Goal: Check status: Check status

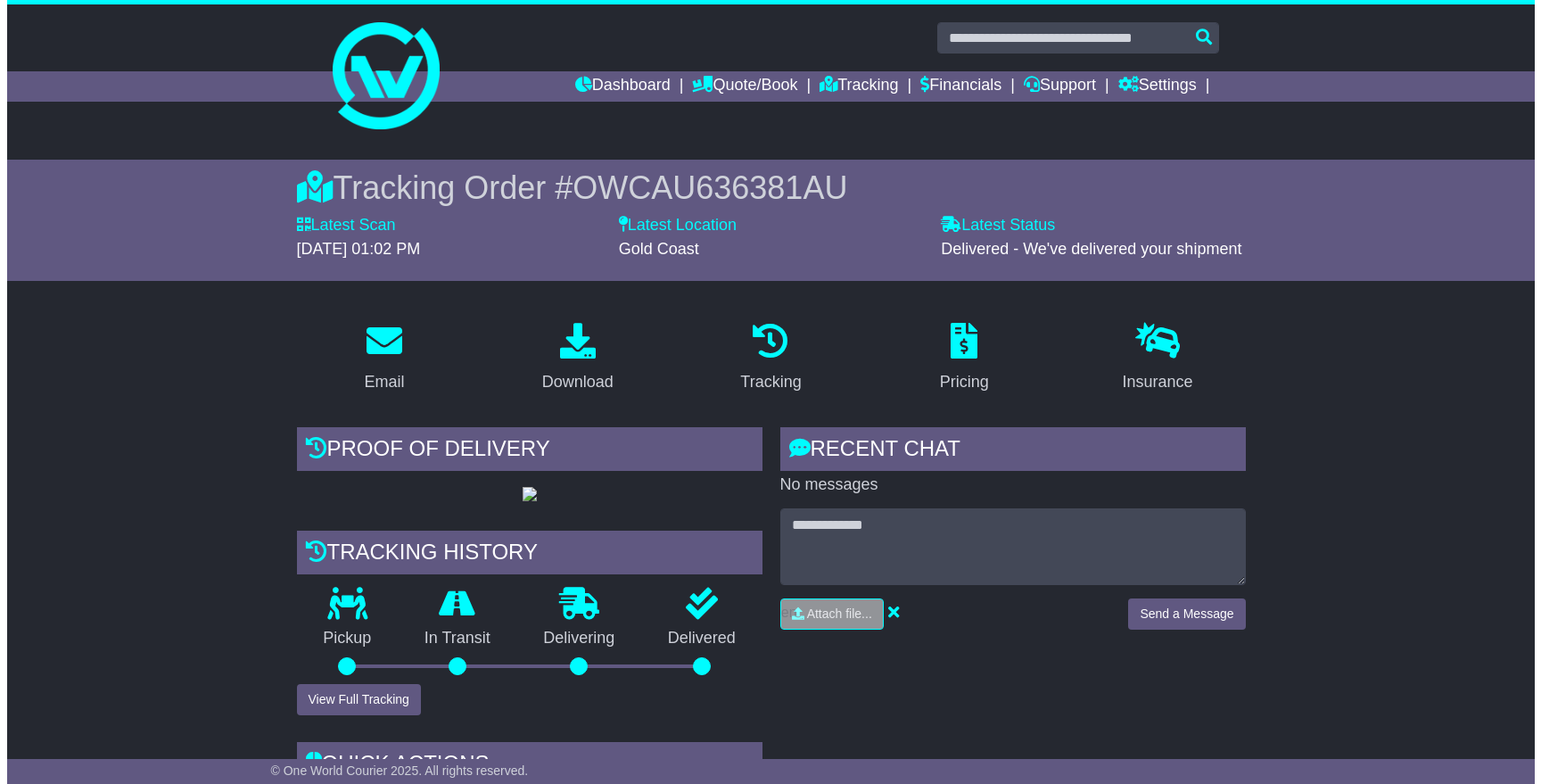
scroll to position [371, 0]
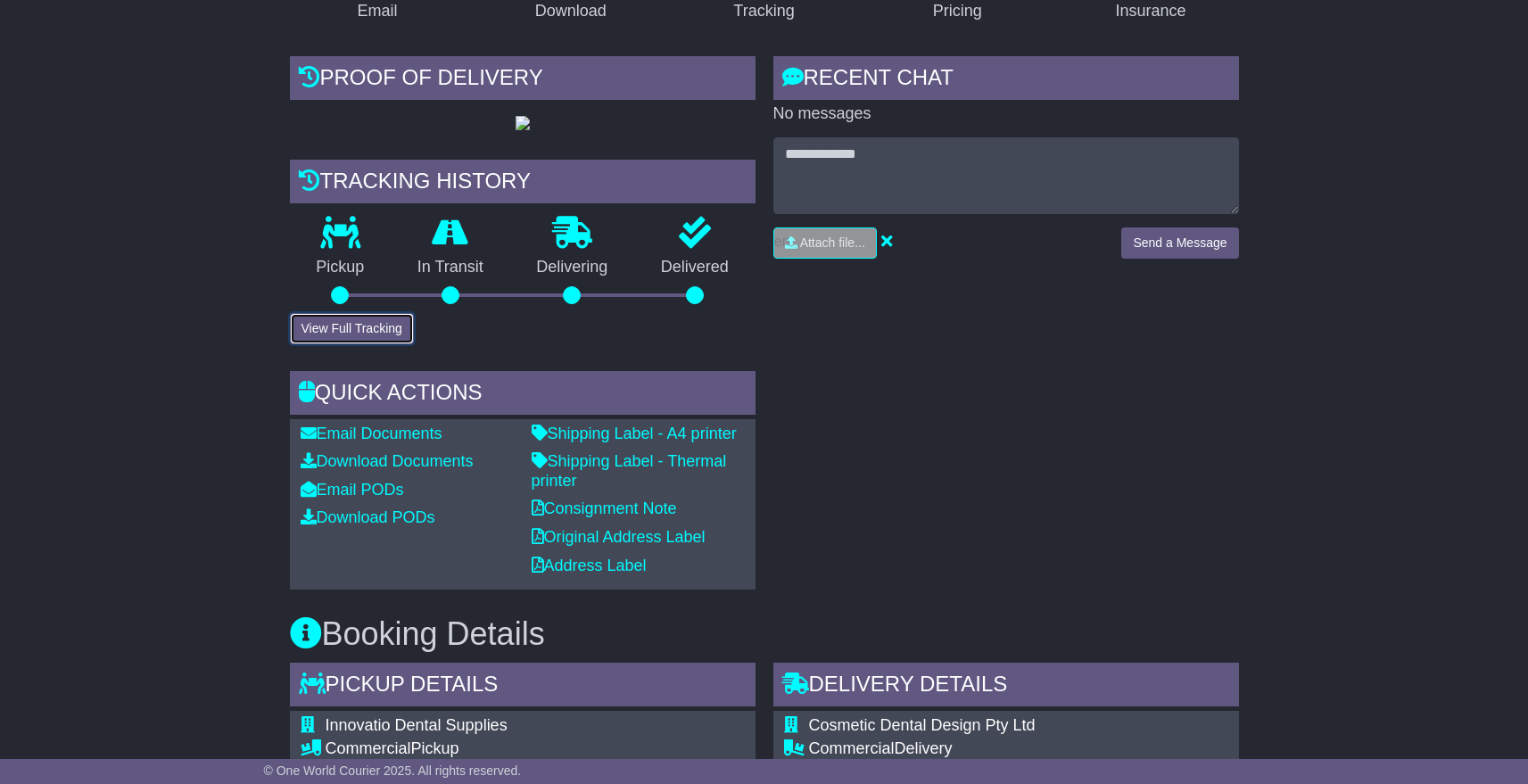
click at [337, 344] on button "View Full Tracking" at bounding box center [351, 329] width 124 height 31
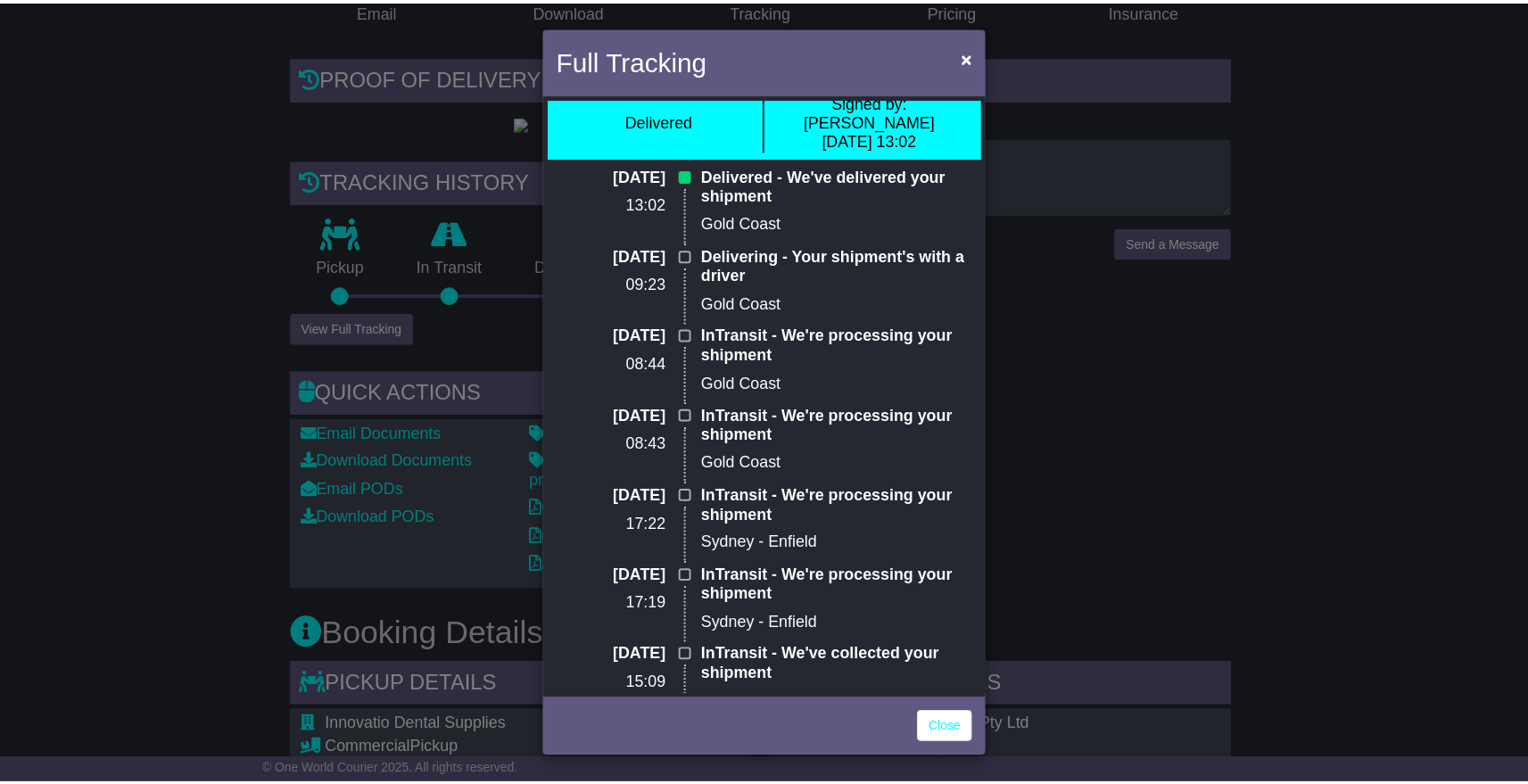
scroll to position [29, 0]
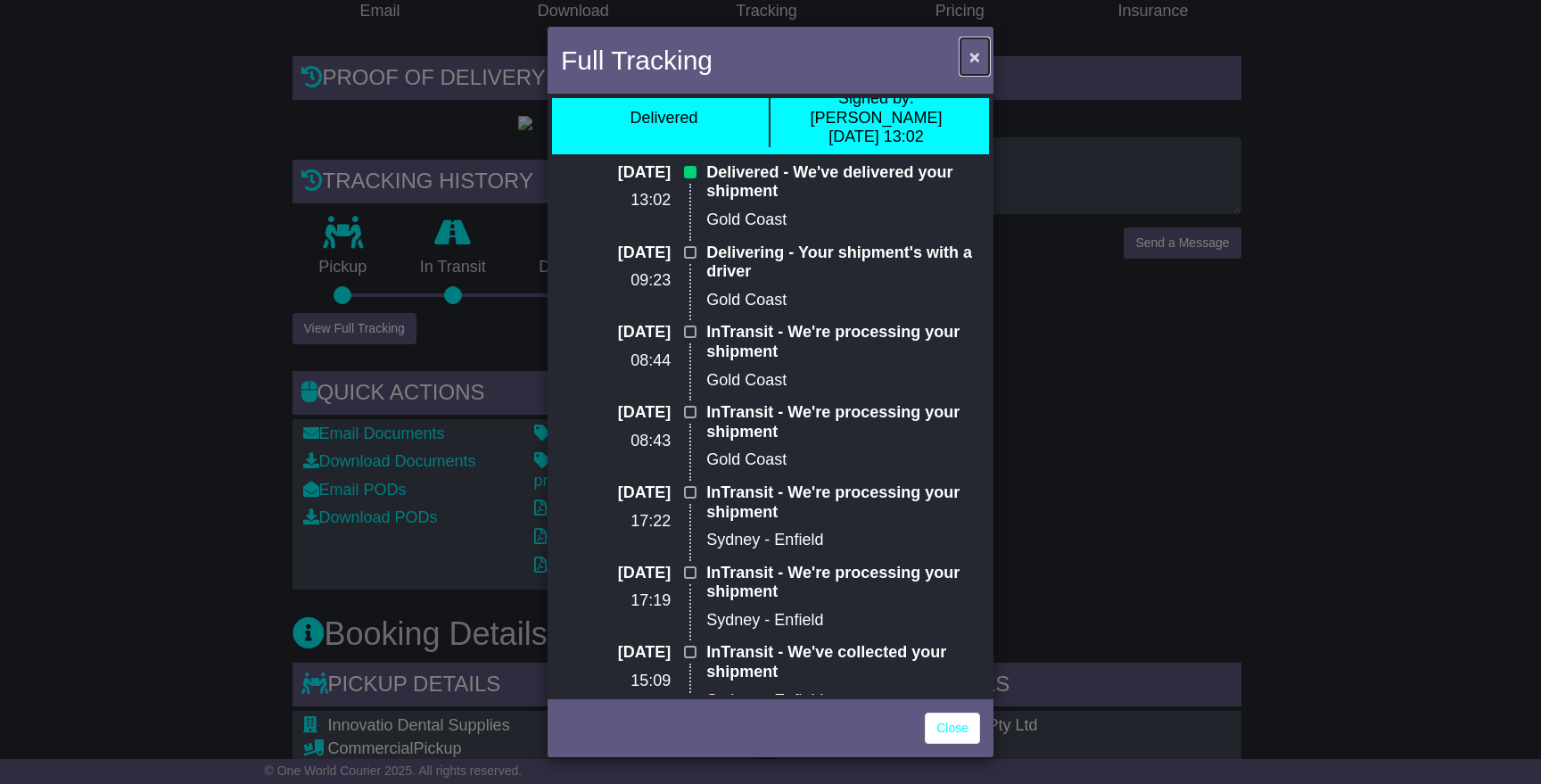
click at [977, 58] on span "×" at bounding box center [974, 56] width 11 height 20
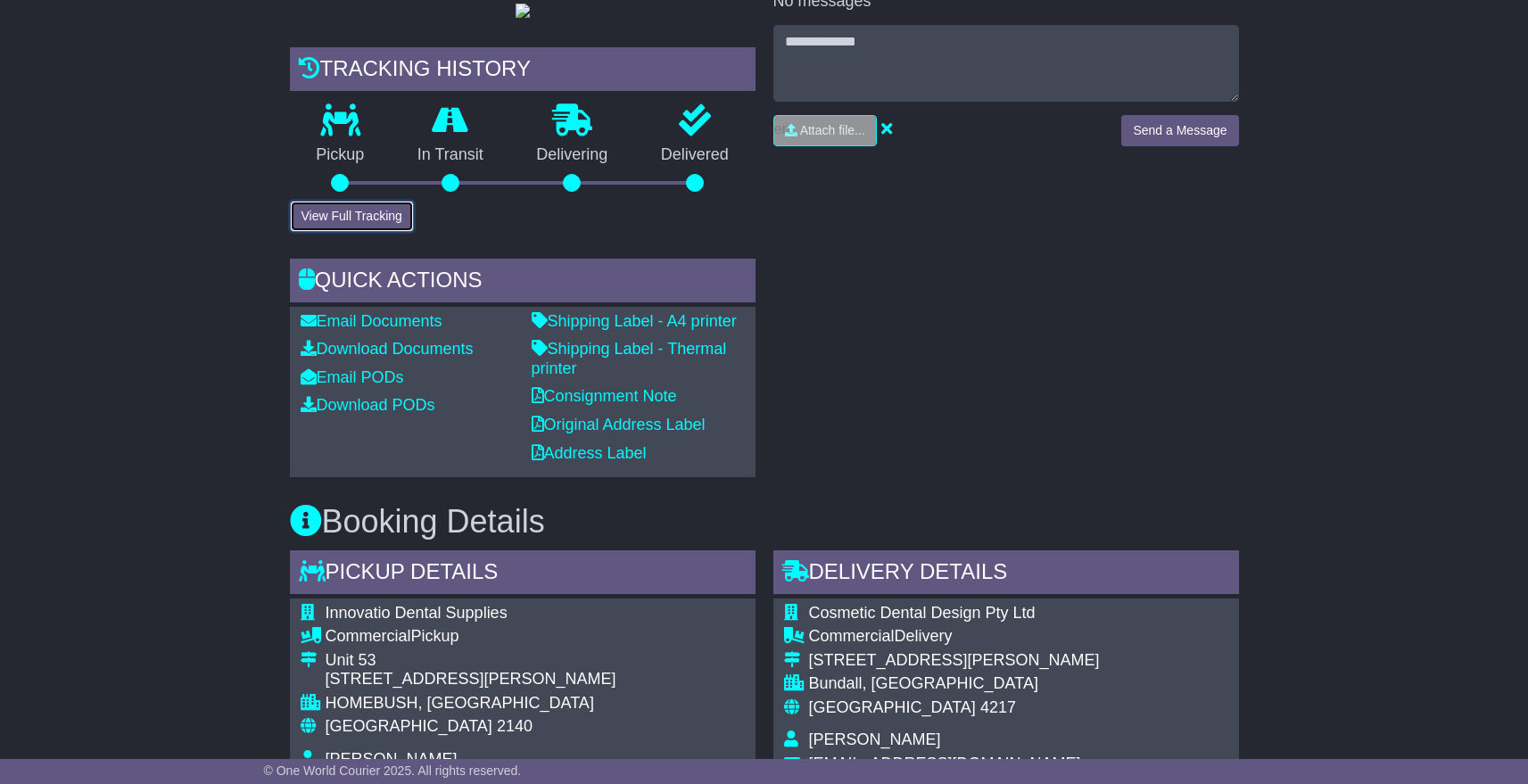
scroll to position [0, 0]
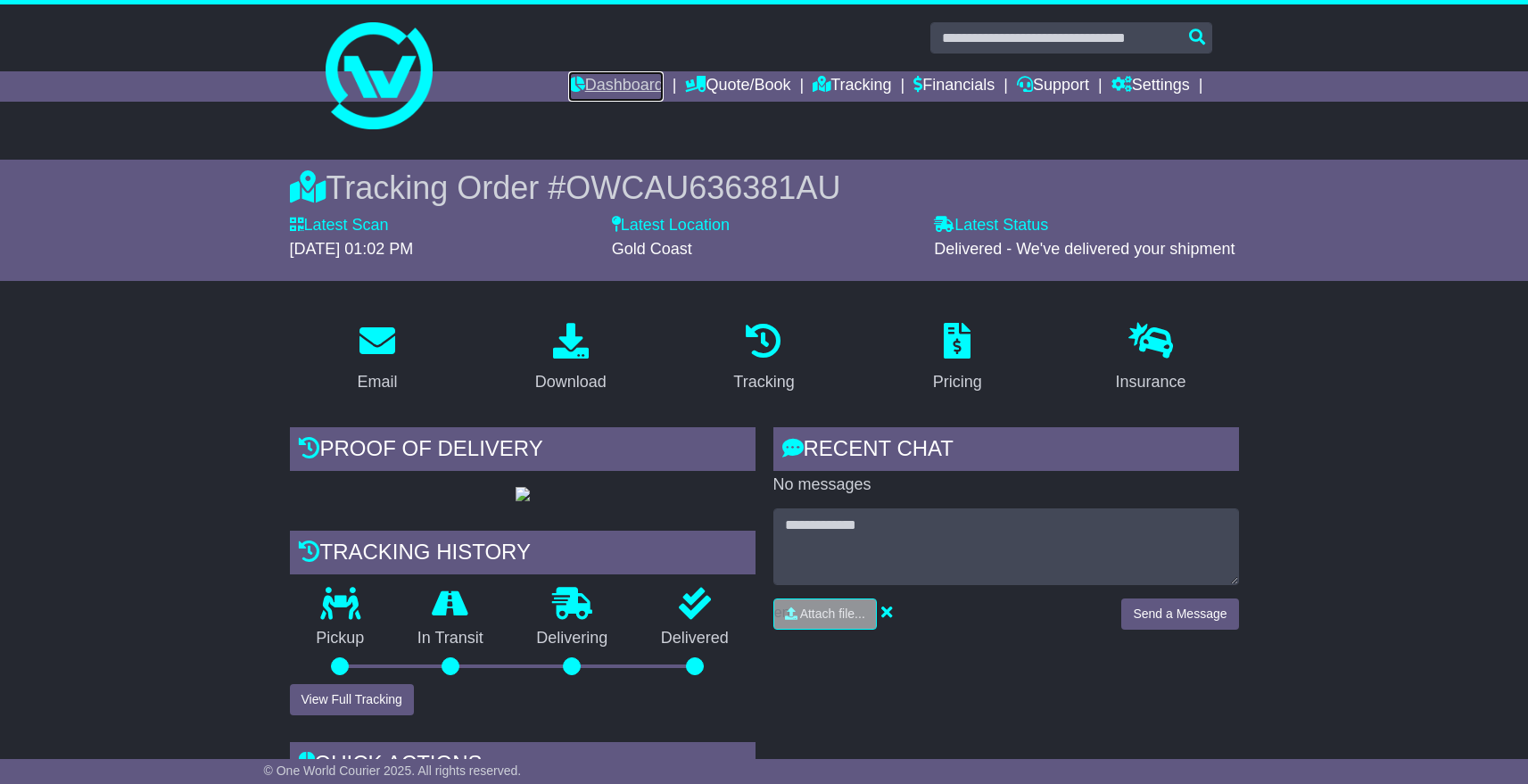
click at [576, 87] on link "Dashboard" at bounding box center [616, 86] width 95 height 30
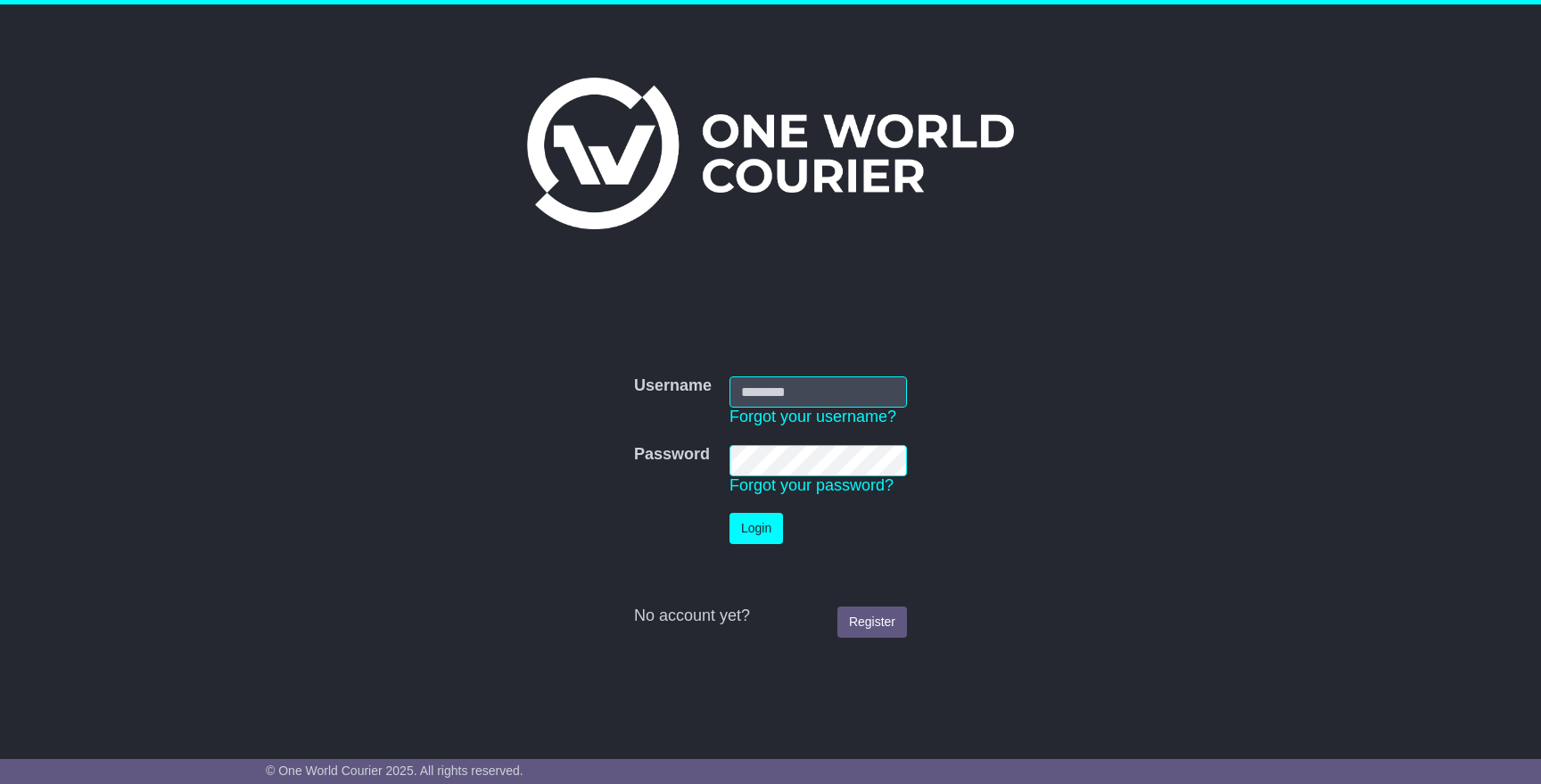
type input "**********"
click at [741, 518] on button "Login" at bounding box center [756, 528] width 54 height 31
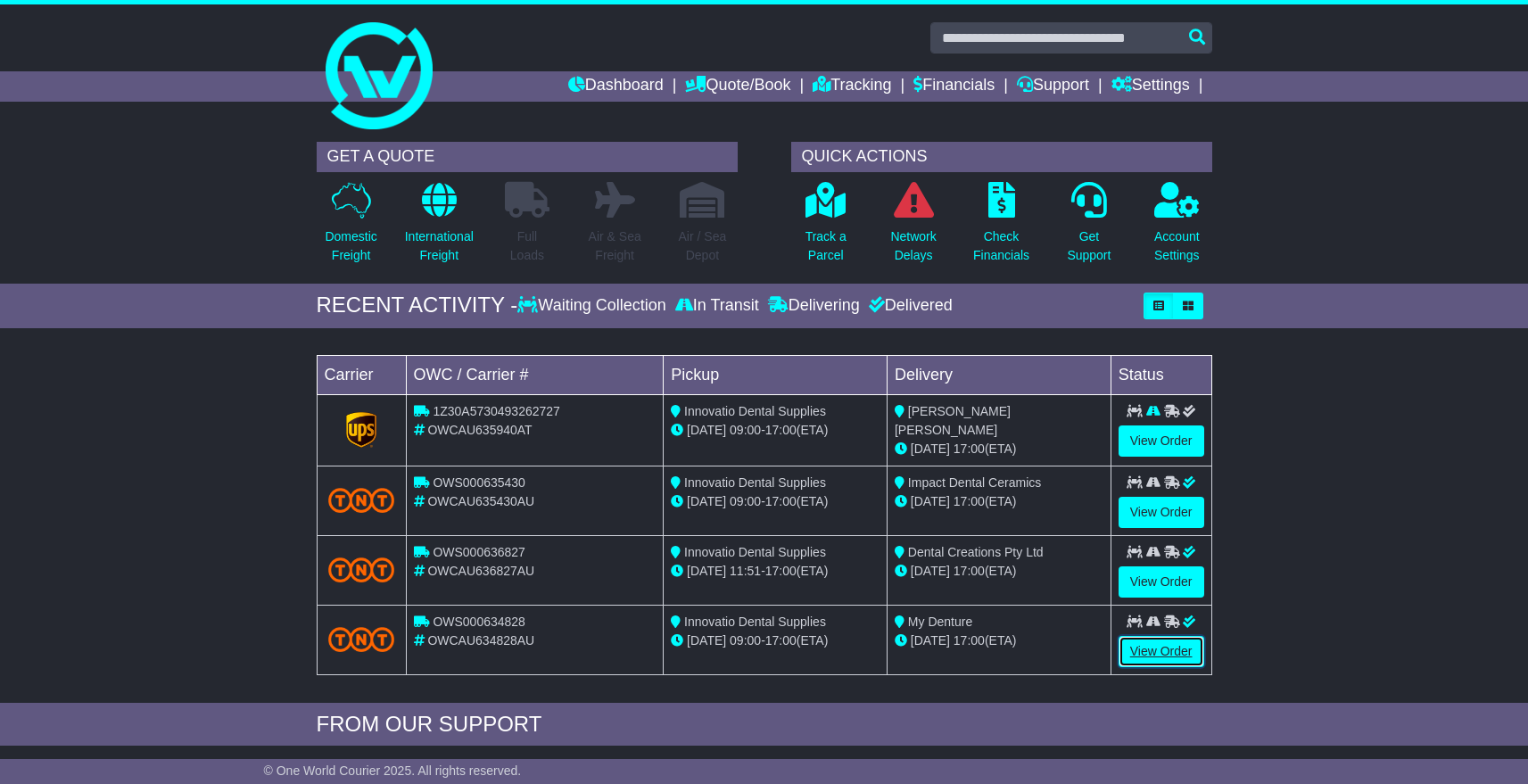
click at [1161, 641] on link "View Order" at bounding box center [1161, 652] width 86 height 31
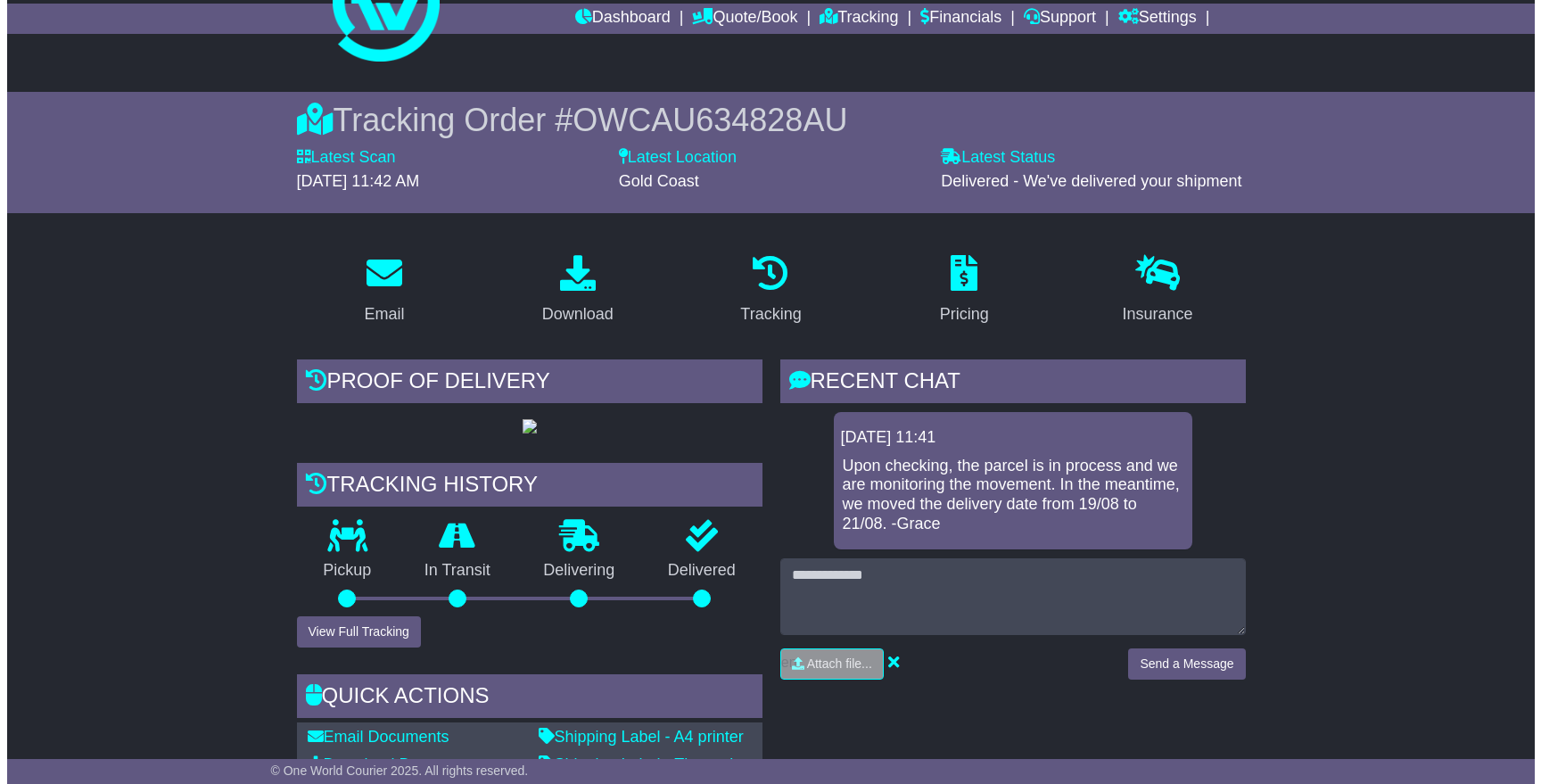
scroll to position [167, 0]
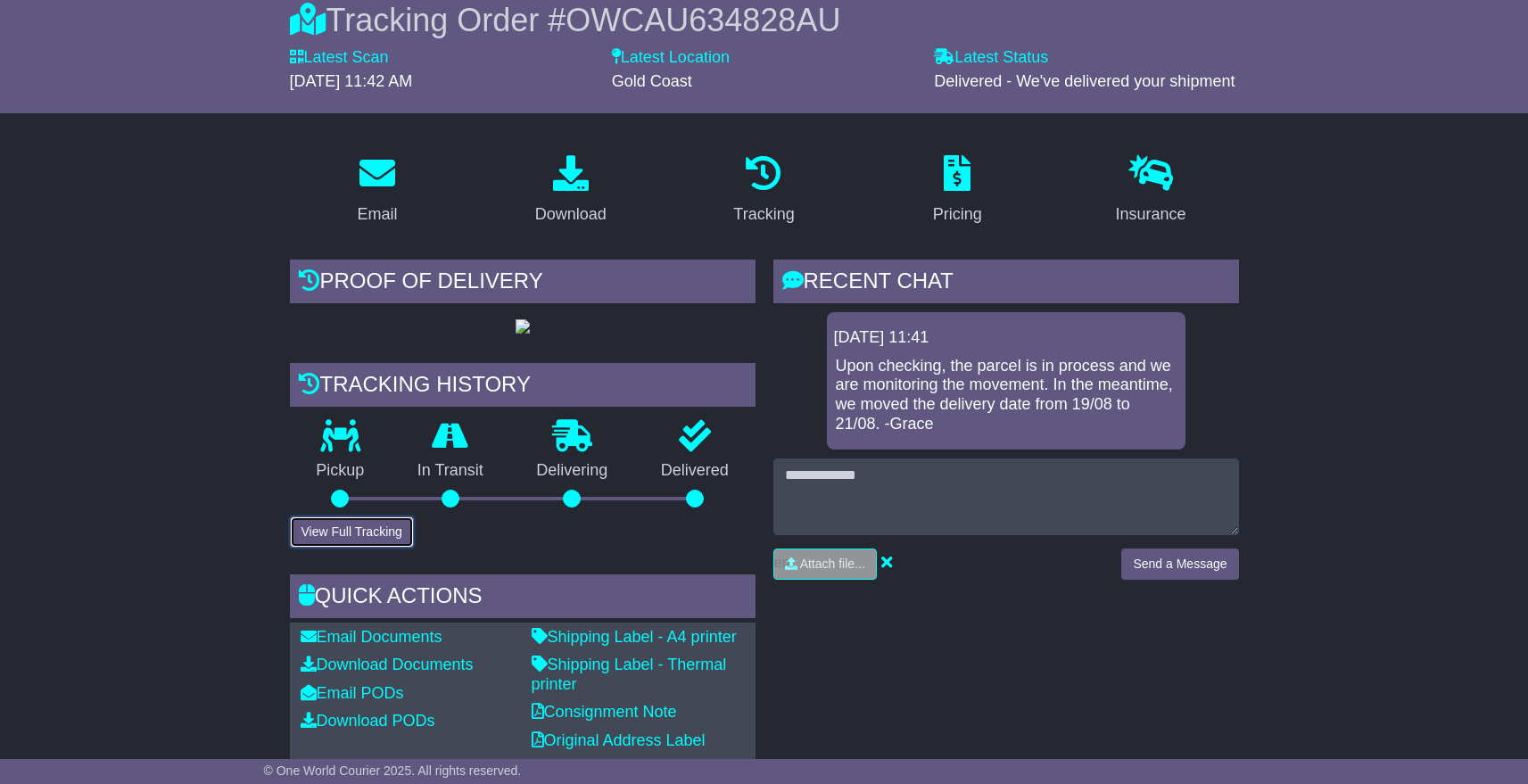
click at [346, 548] on button "View Full Tracking" at bounding box center [351, 532] width 124 height 31
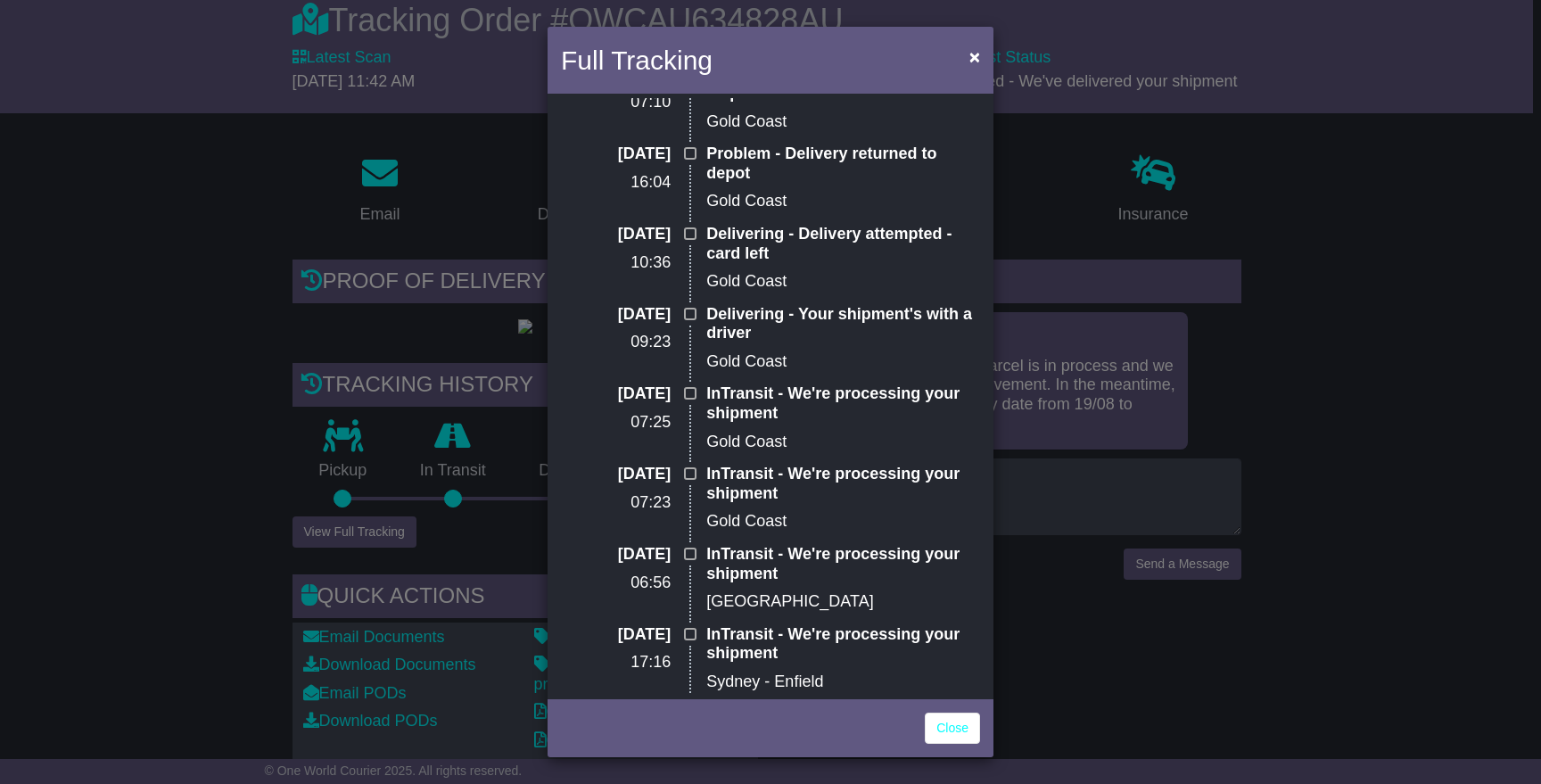
scroll to position [304, 0]
